Goal: Task Accomplishment & Management: Complete application form

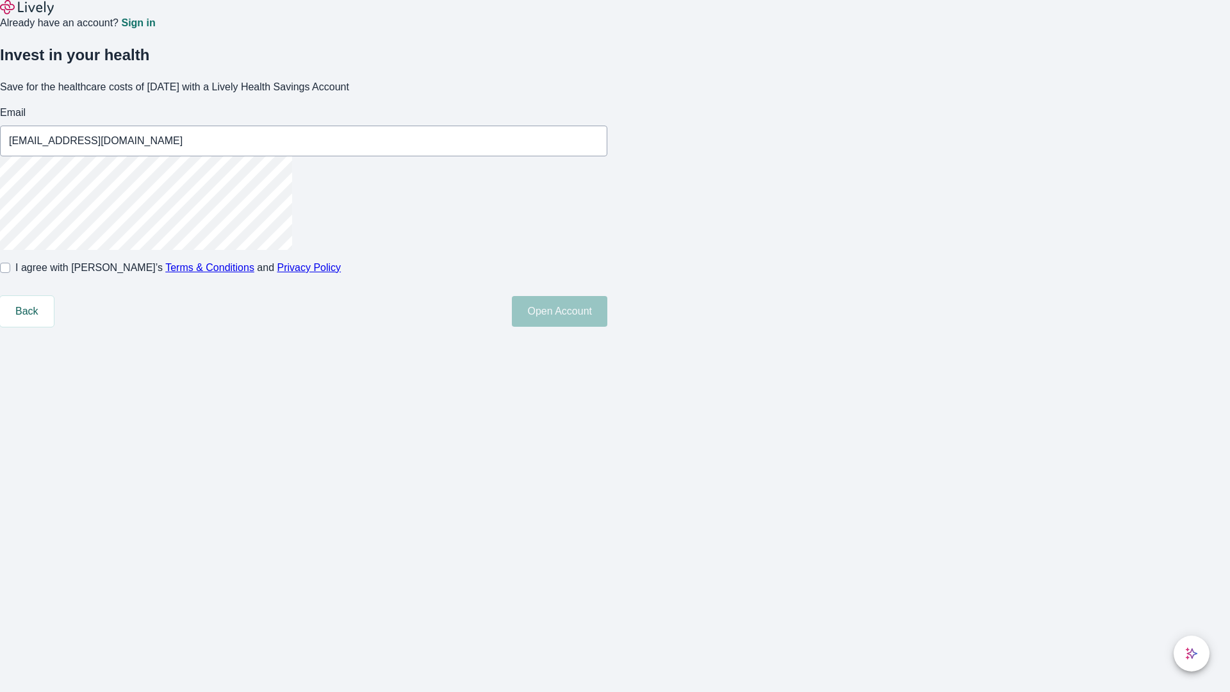
click at [10, 273] on input "I agree with Lively’s Terms & Conditions and Privacy Policy" at bounding box center [5, 268] width 10 height 10
checkbox input "true"
click at [607, 327] on button "Open Account" at bounding box center [559, 311] width 95 height 31
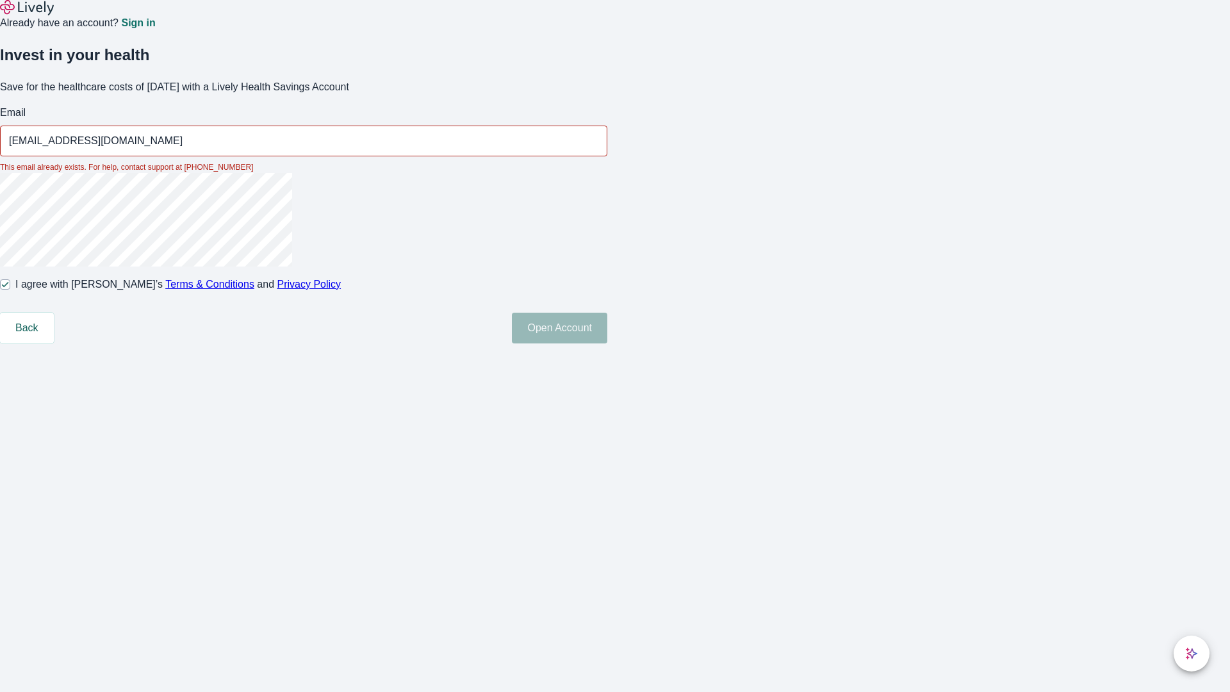
type input "[EMAIL_ADDRESS][DOMAIN_NAME]"
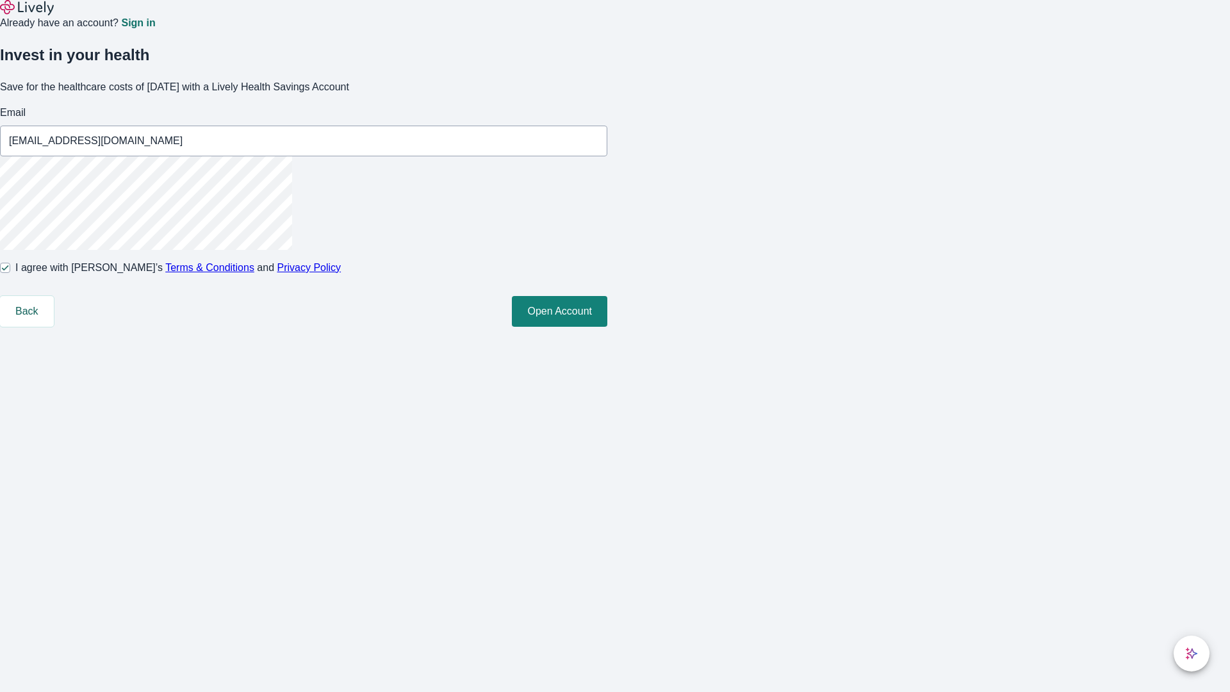
click at [10, 273] on input "I agree with Lively’s Terms & Conditions and Privacy Policy" at bounding box center [5, 268] width 10 height 10
checkbox input "false"
type input "[EMAIL_ADDRESS][DOMAIN_NAME]"
click at [10, 273] on input "I agree with Lively’s Terms & Conditions and Privacy Policy" at bounding box center [5, 268] width 10 height 10
checkbox input "true"
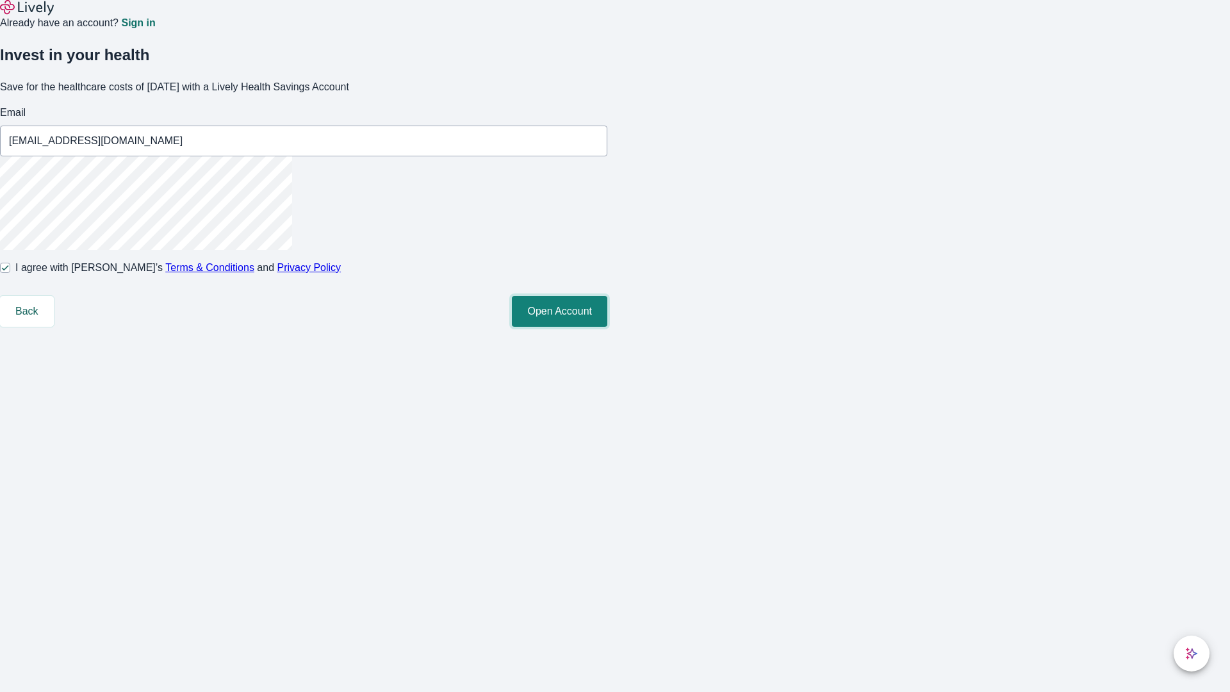
click at [607, 327] on button "Open Account" at bounding box center [559, 311] width 95 height 31
